Goal: Transaction & Acquisition: Purchase product/service

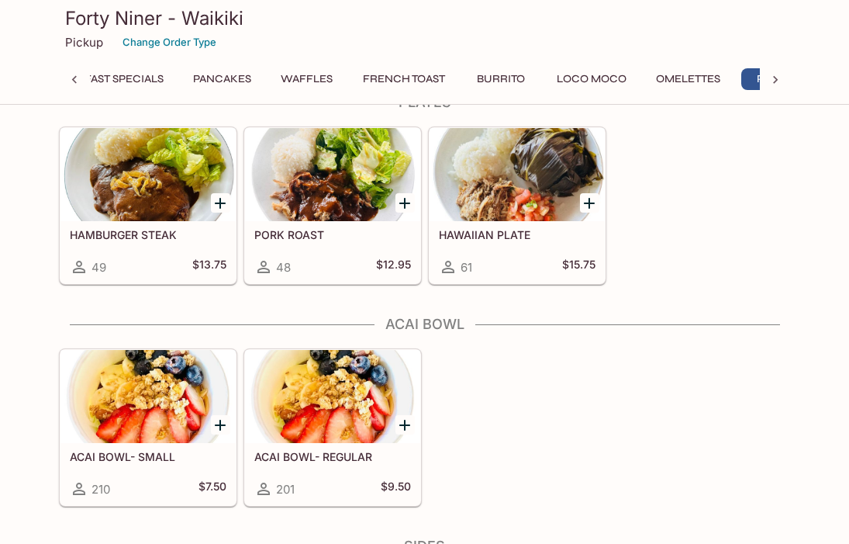
scroll to position [1762, 0]
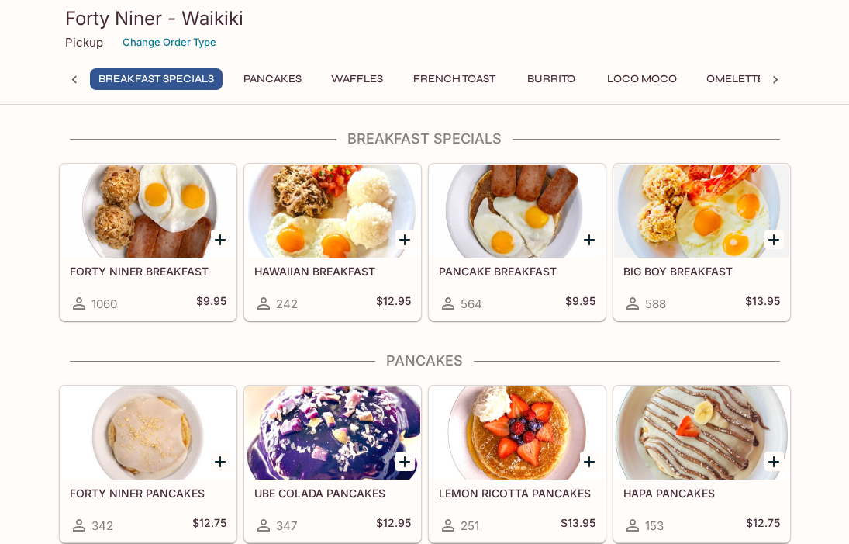
click at [697, 424] on div at bounding box center [701, 432] width 175 height 93
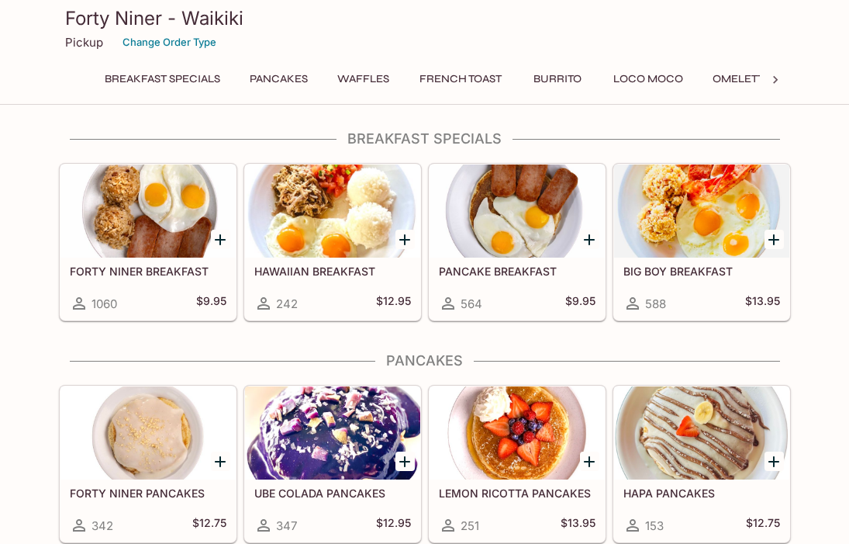
click at [519, 269] on h5 "PANCAKE BREAKFAST" at bounding box center [517, 271] width 157 height 13
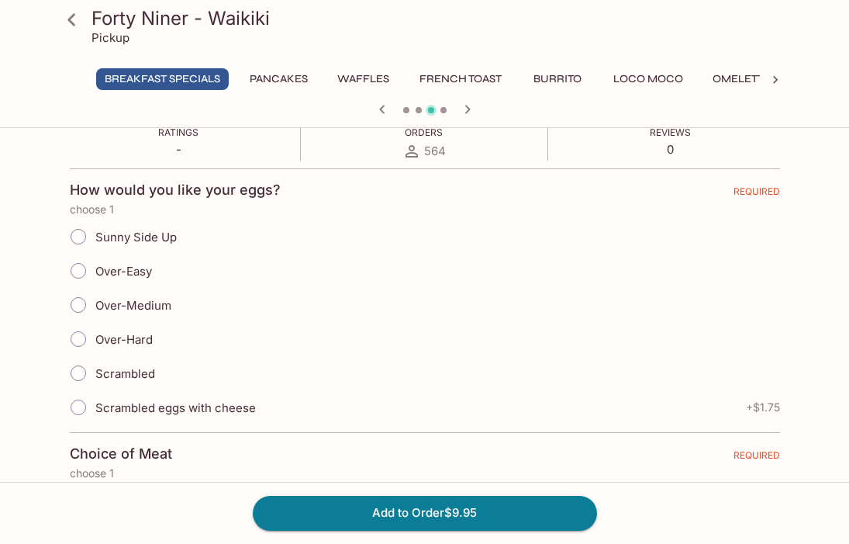
scroll to position [296, 0]
click at [157, 230] on span "Sunny Side Up" at bounding box center [135, 237] width 81 height 15
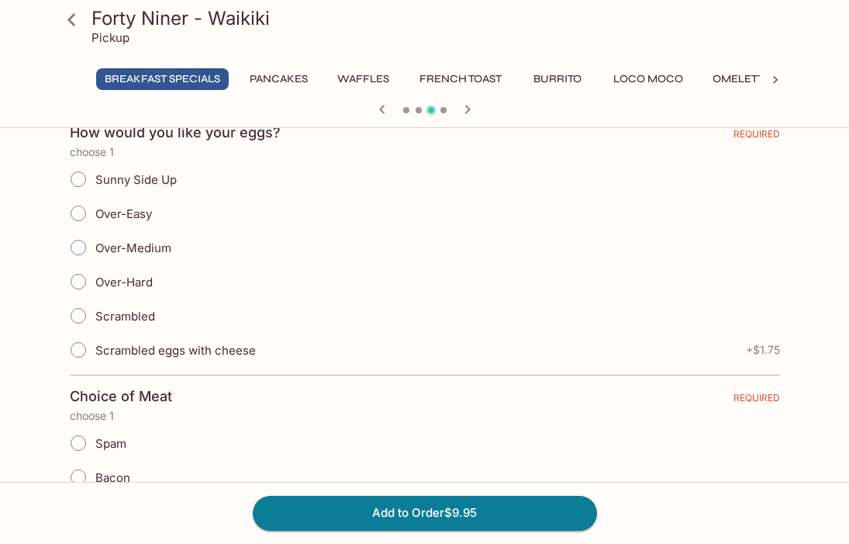
scroll to position [335, 0]
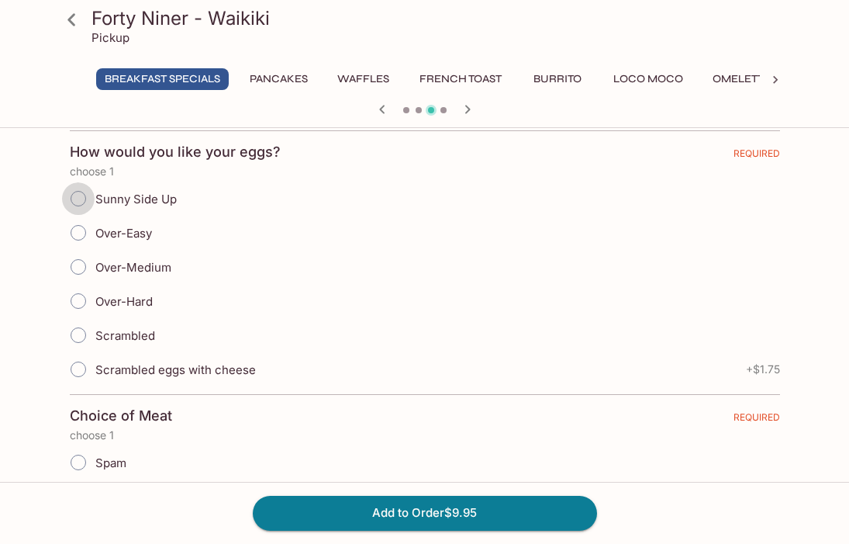
click at [74, 199] on input "Sunny Side Up" at bounding box center [78, 198] width 33 height 33
radio input "true"
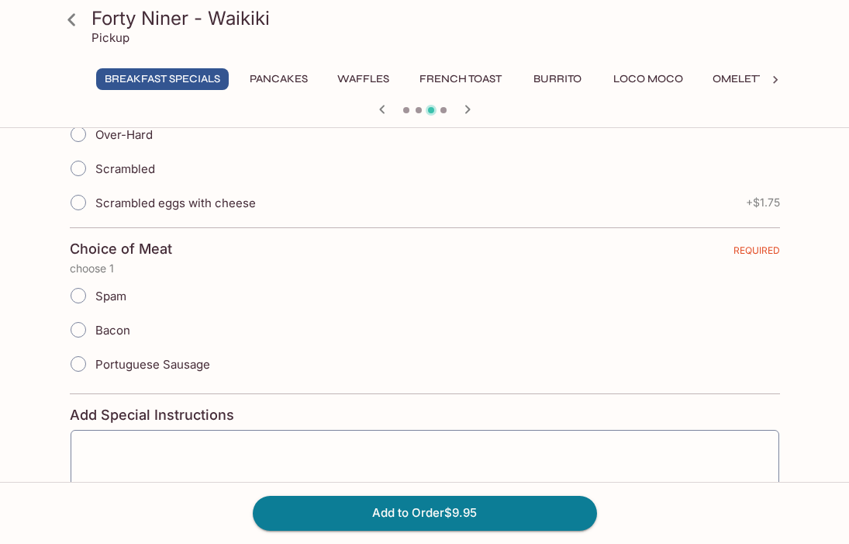
scroll to position [503, 0]
click at [78, 299] on input "Spam" at bounding box center [78, 294] width 33 height 33
radio input "true"
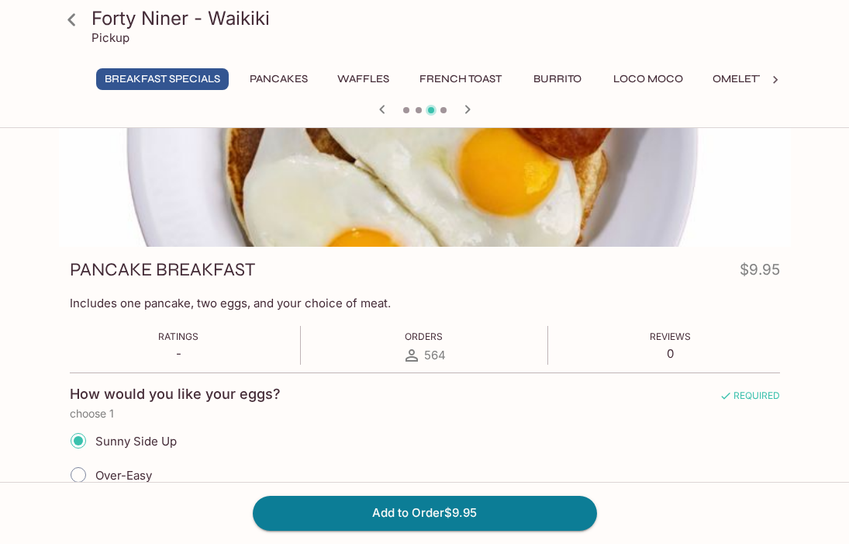
scroll to position [0, 0]
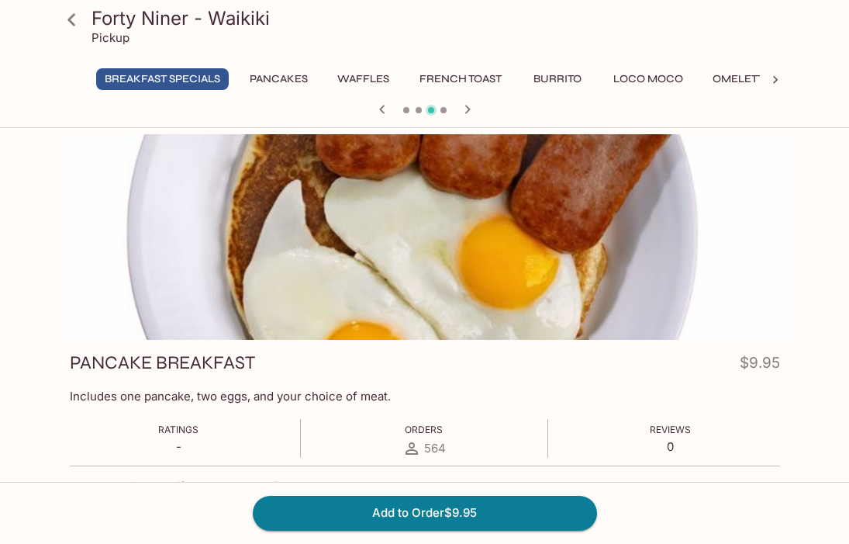
click at [775, 80] on icon at bounding box center [775, 80] width 5 height 8
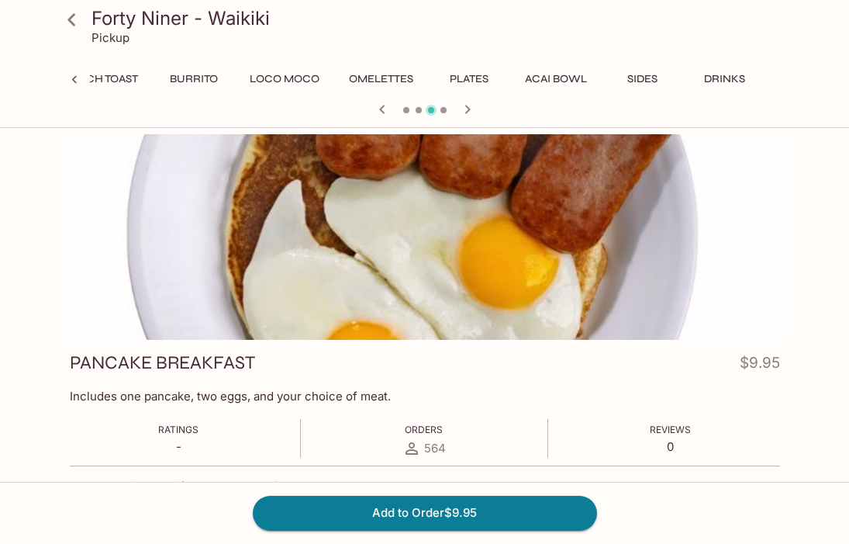
click at [376, 102] on icon "button" at bounding box center [382, 109] width 19 height 19
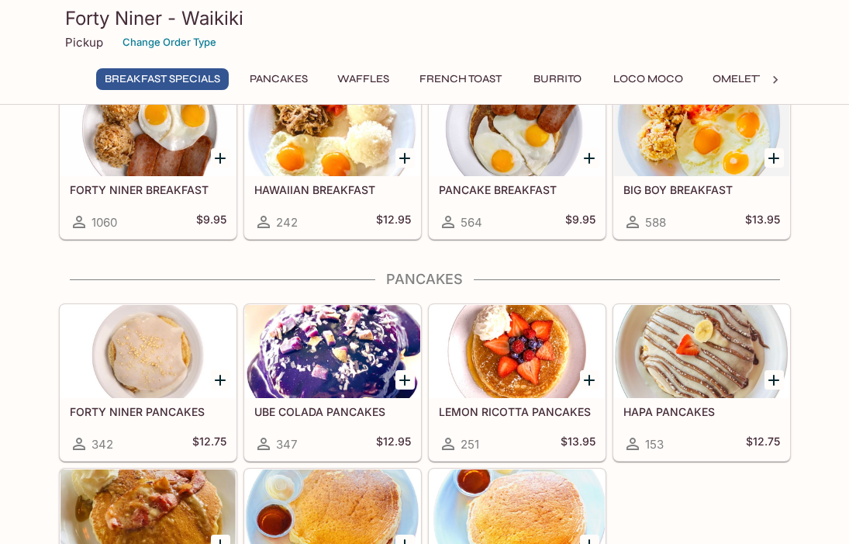
scroll to position [85, 0]
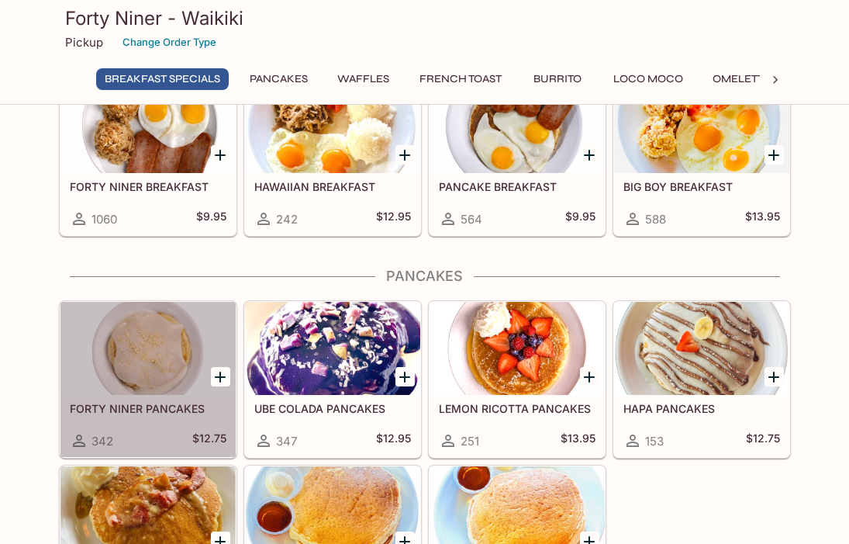
click at [154, 405] on h5 "FORTY NINER PANCAKES" at bounding box center [148, 408] width 157 height 13
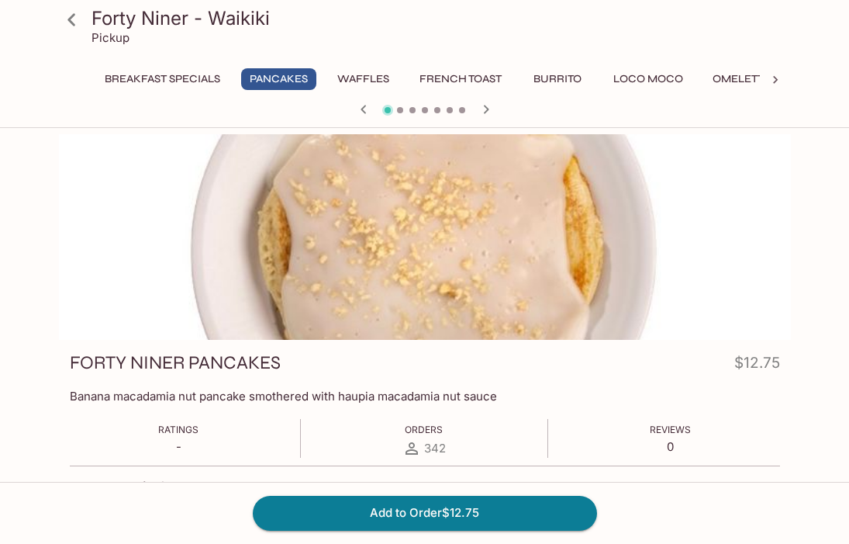
click at [69, 22] on icon at bounding box center [71, 19] width 27 height 27
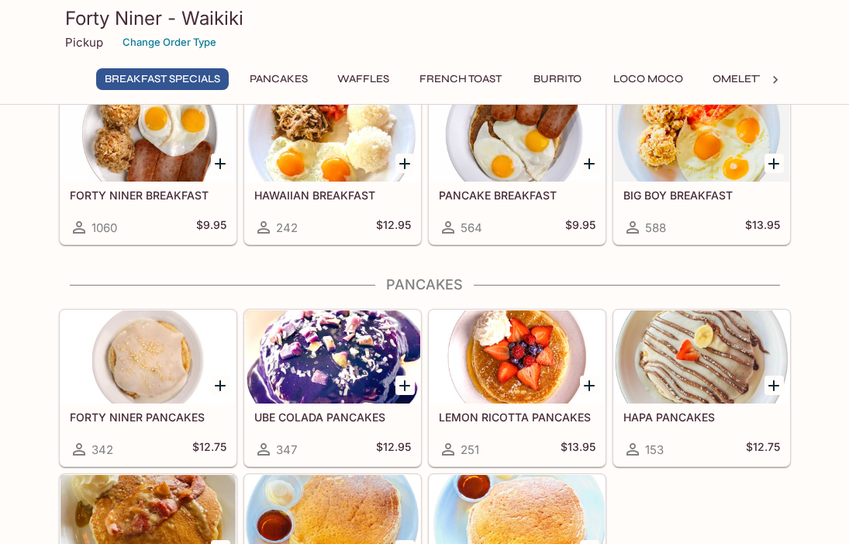
scroll to position [81, 0]
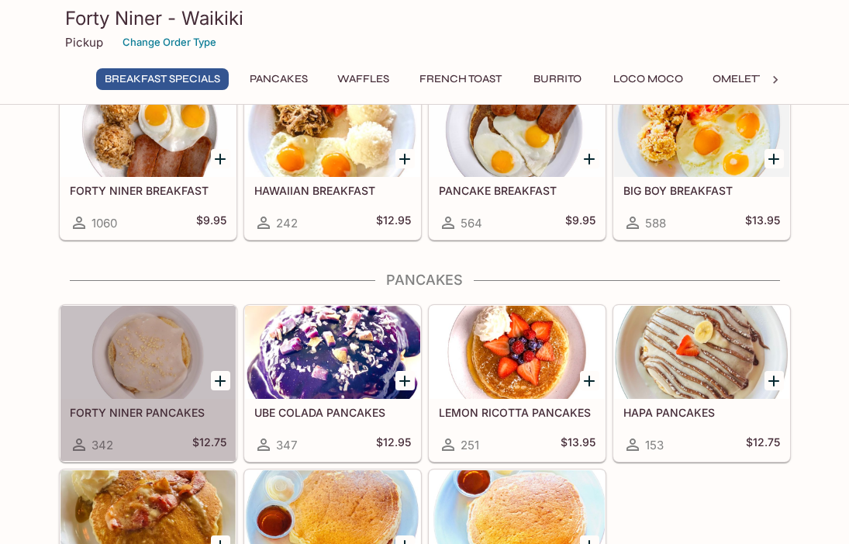
click at [164, 352] on div at bounding box center [148, 352] width 175 height 93
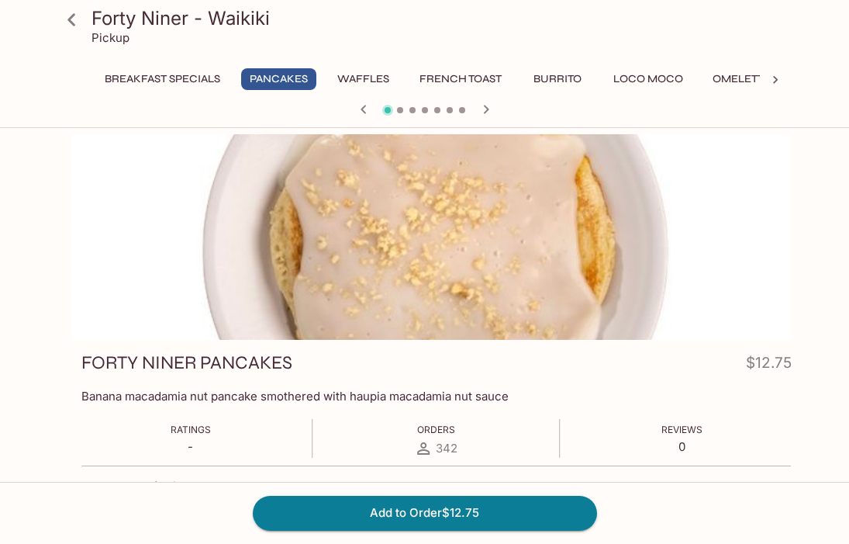
click at [323, 404] on div "FORTY NINER PANCAKES $12.75 Banana macadamia nut pancake smothered with haupia …" at bounding box center [437, 545] width 732 height 410
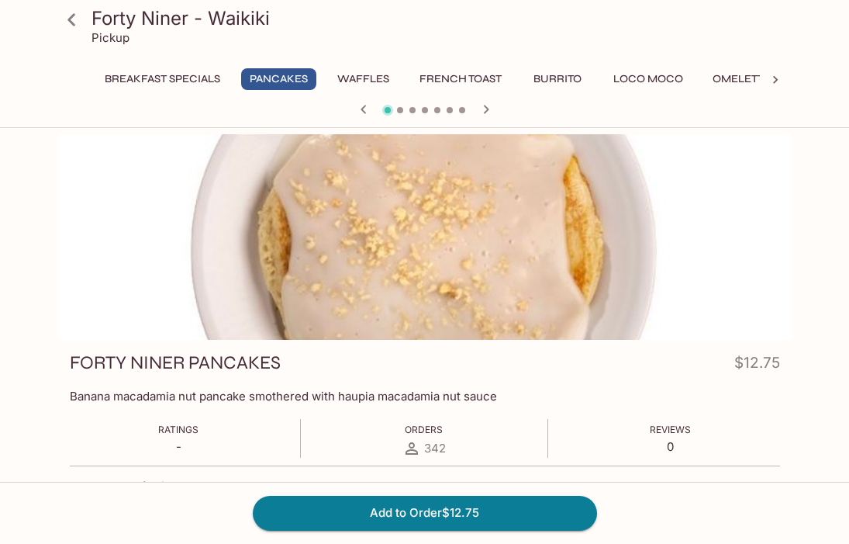
click at [500, 396] on p "Banana macadamia nut pancake smothered with haupia macadamia nut sauce" at bounding box center [425, 396] width 711 height 15
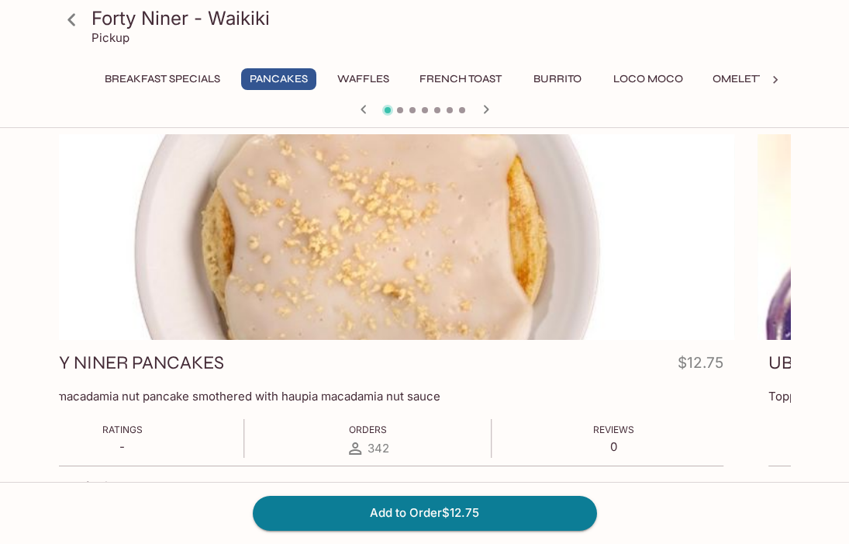
click at [443, 405] on div "FORTY NINER PANCAKES $12.75 Banana macadamia nut pancake smothered with haupia …" at bounding box center [368, 545] width 732 height 410
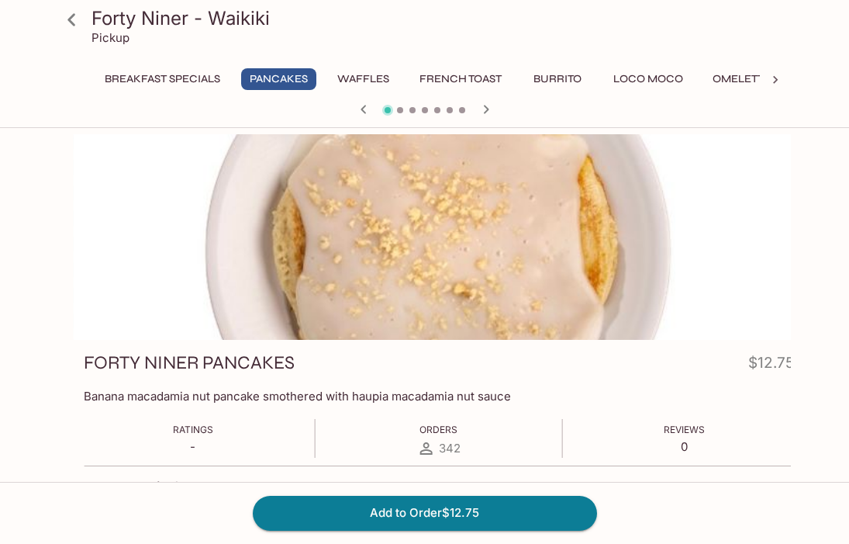
click at [358, 397] on p "Banana macadamia nut pancake smothered with haupia macadamia nut sauce" at bounding box center [439, 396] width 711 height 15
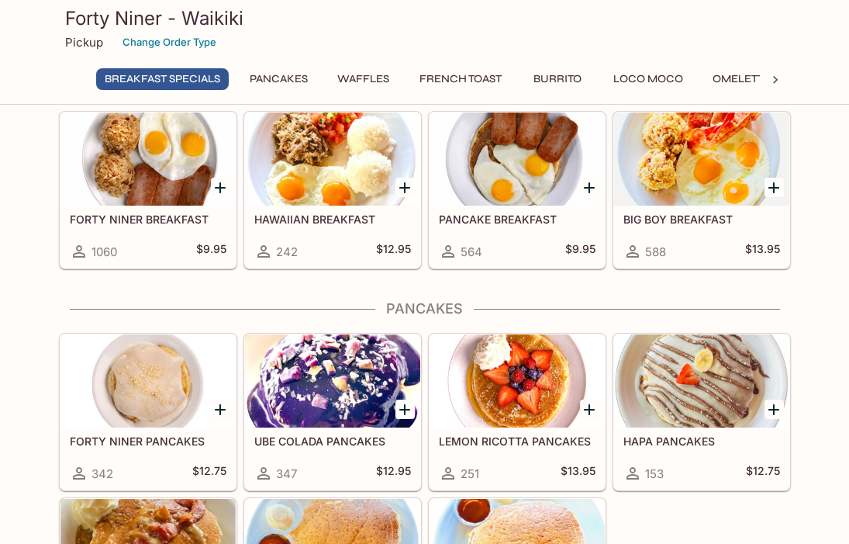
scroll to position [50, 0]
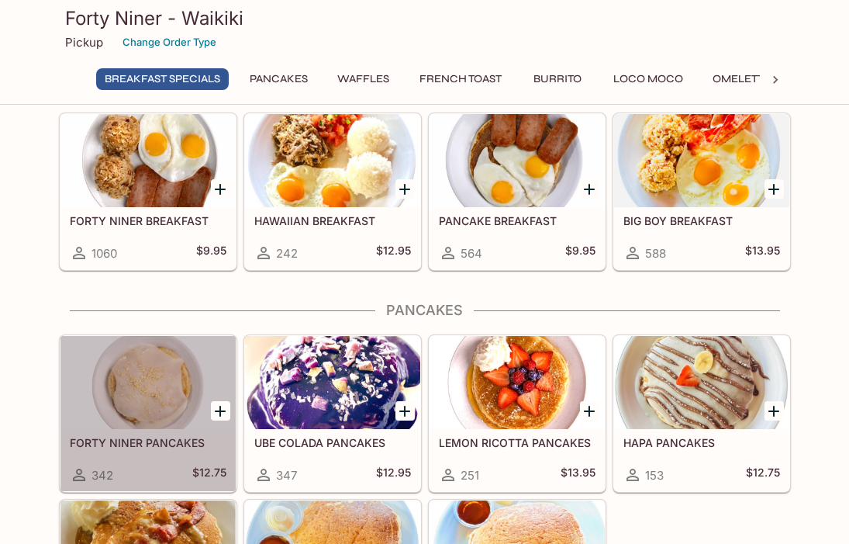
click at [158, 407] on div at bounding box center [148, 382] width 175 height 93
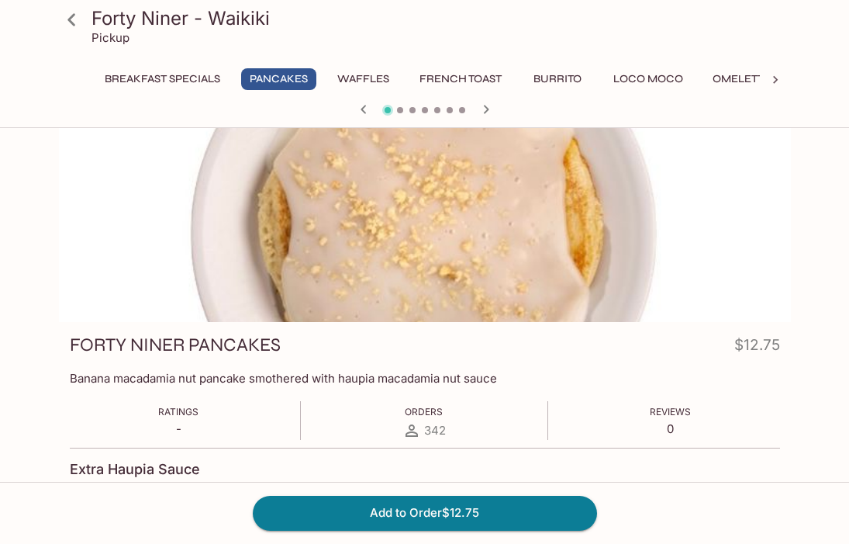
scroll to position [22, 0]
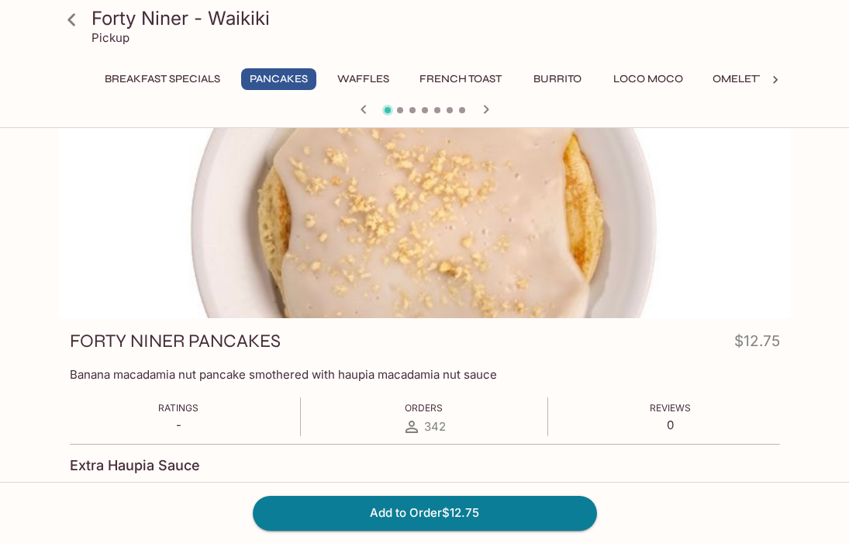
click at [71, 19] on icon at bounding box center [71, 19] width 27 height 27
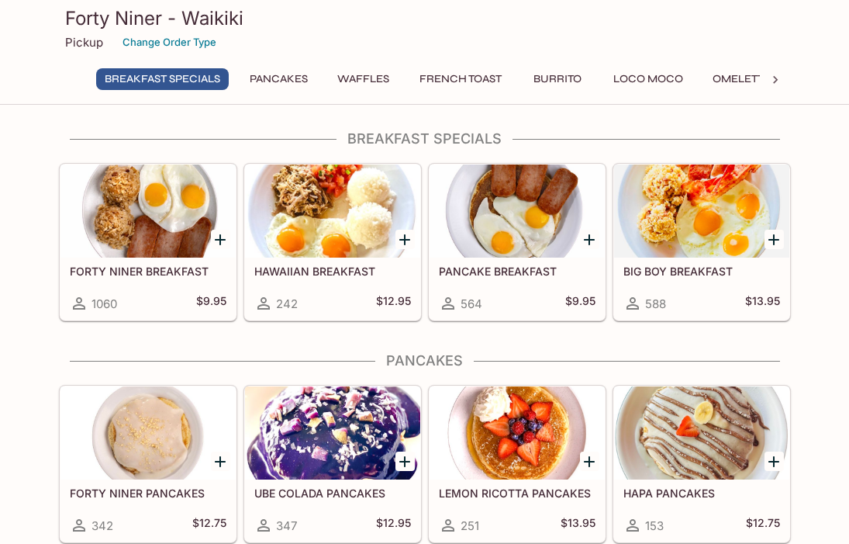
scroll to position [8, 0]
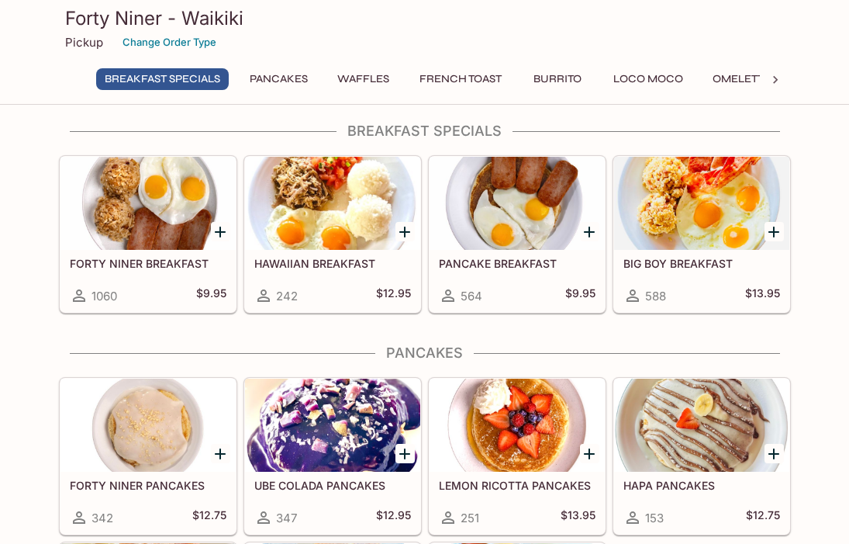
click at [772, 79] on icon at bounding box center [776, 80] width 16 height 16
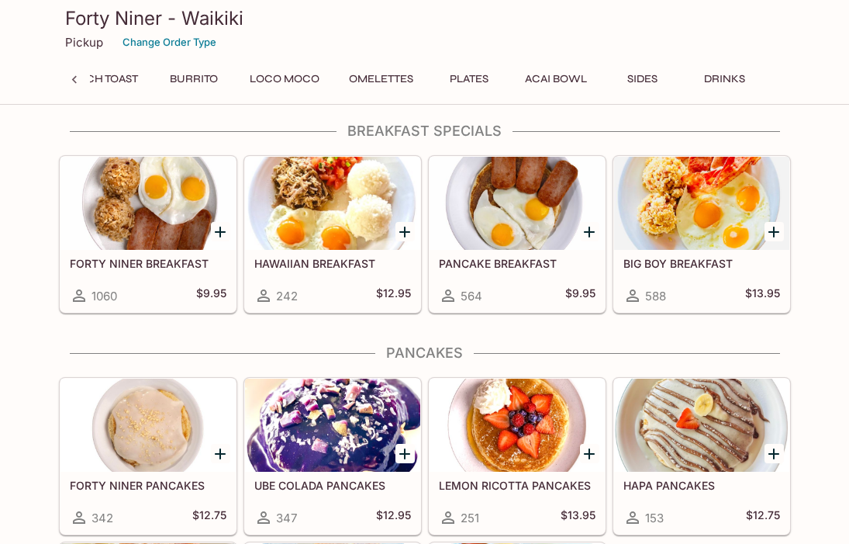
click at [740, 81] on button "Drinks" at bounding box center [725, 79] width 70 height 22
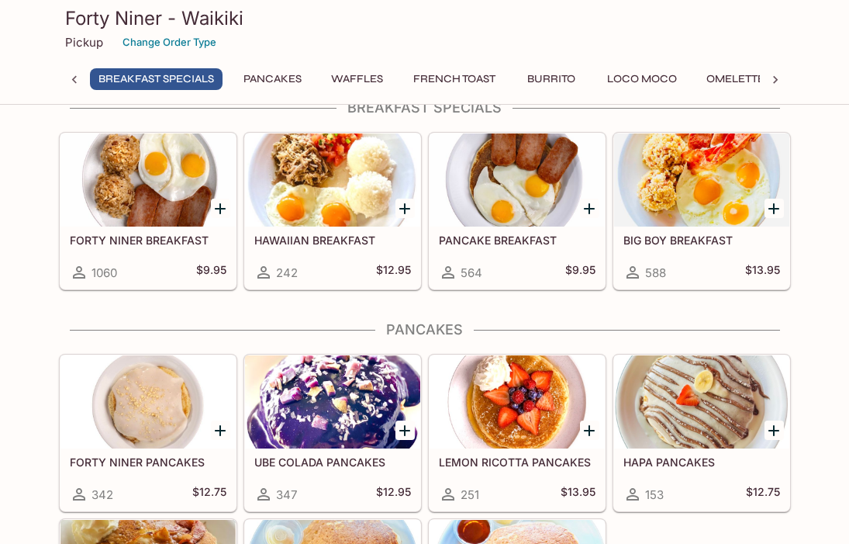
scroll to position [39, 0]
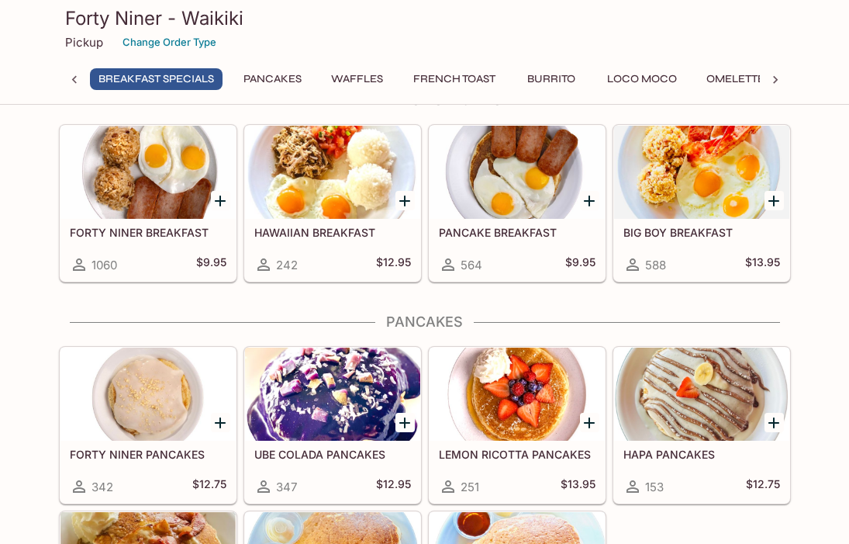
click at [149, 423] on div at bounding box center [148, 394] width 175 height 93
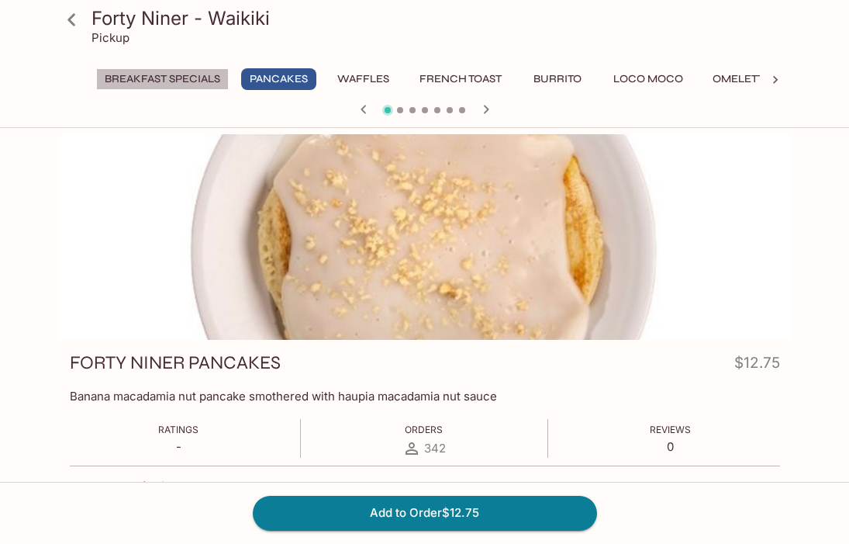
click at [172, 82] on button "Breakfast Specials" at bounding box center [162, 79] width 133 height 22
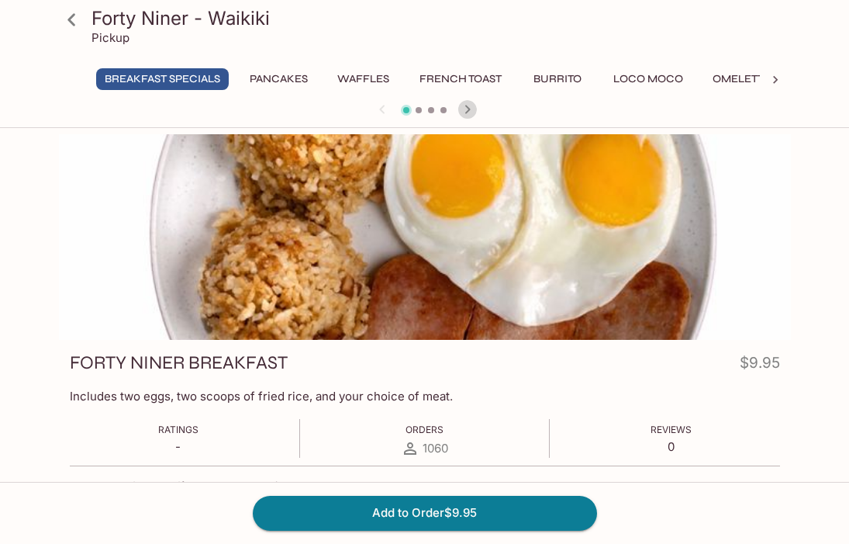
click at [469, 104] on icon "button" at bounding box center [467, 109] width 19 height 19
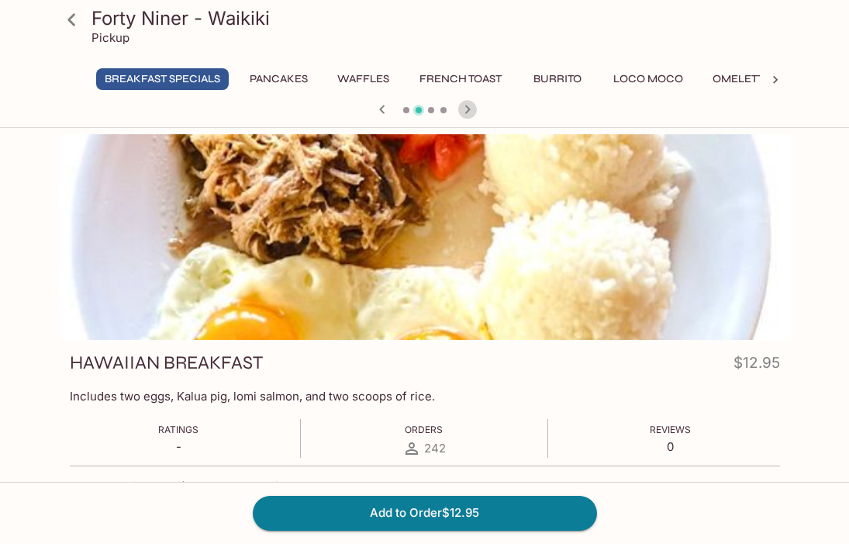
click at [469, 104] on icon "button" at bounding box center [467, 109] width 19 height 19
